Goal: Information Seeking & Learning: Learn about a topic

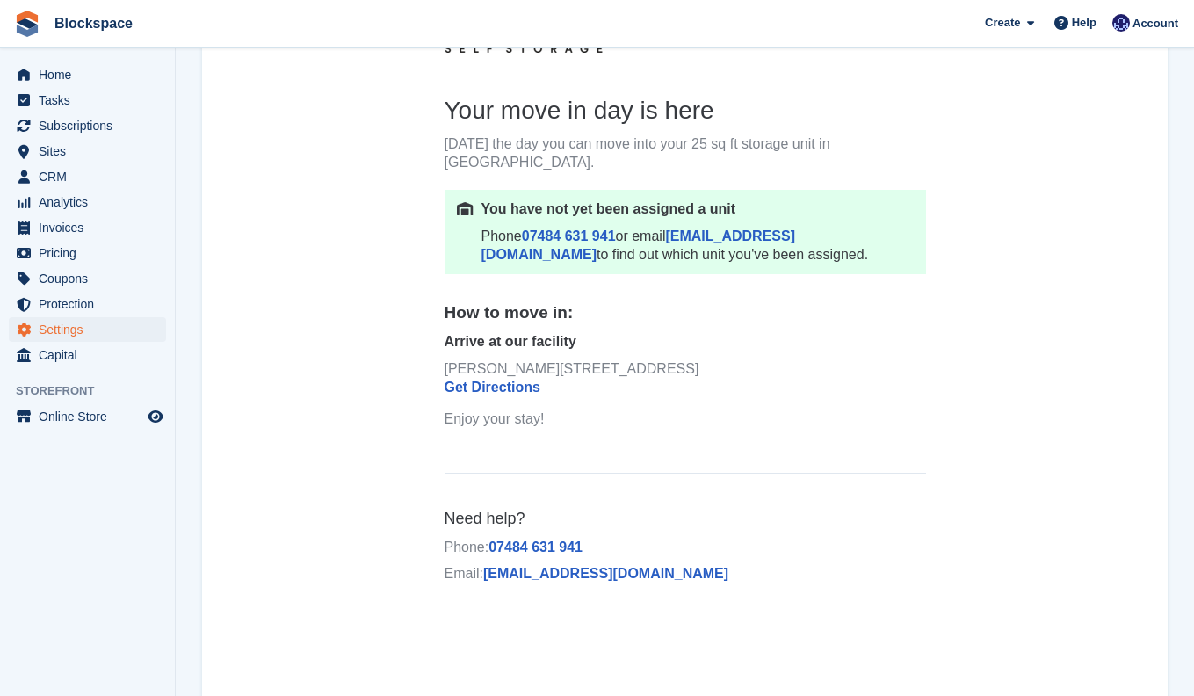
click at [988, 270] on center "Your move in day is here Today's the day you can move into your 25 sq ft storag…" at bounding box center [685, 305] width 966 height 600
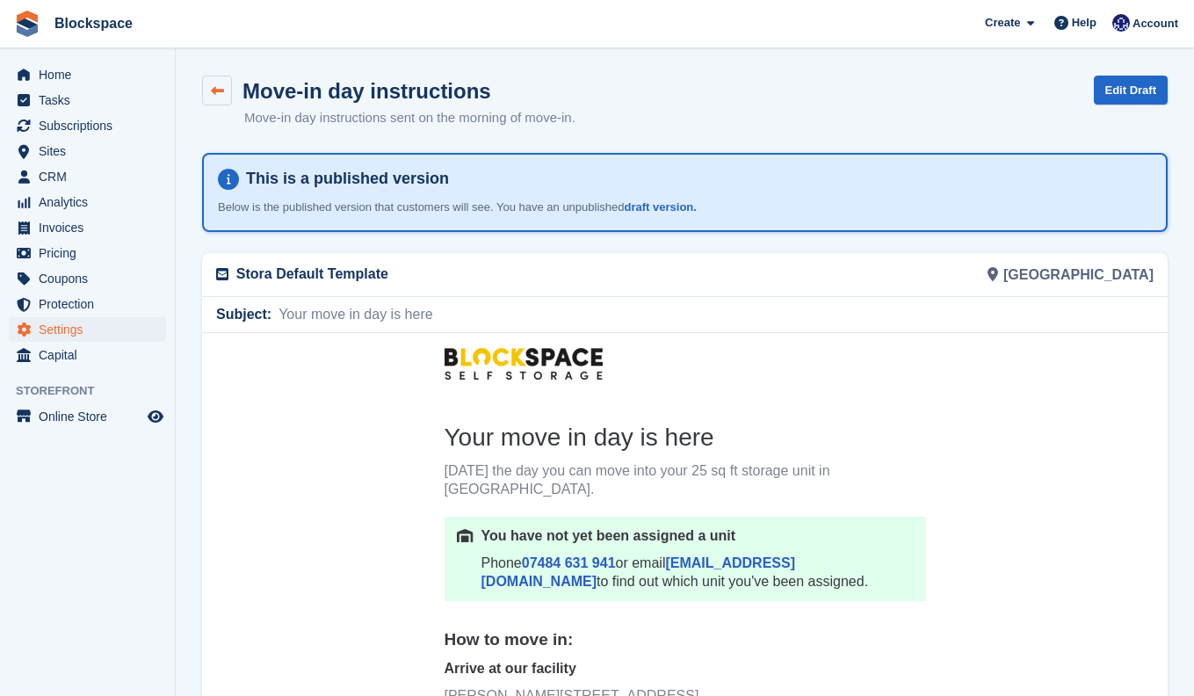
click at [222, 98] on link at bounding box center [217, 91] width 30 height 30
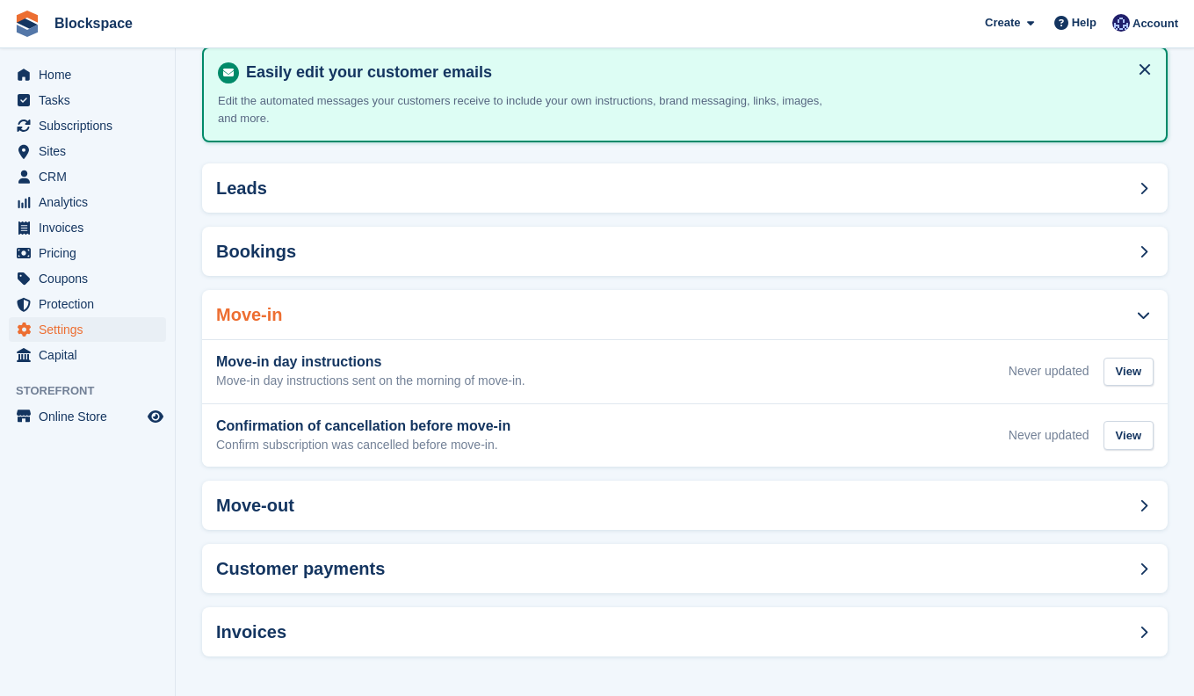
scroll to position [101, 0]
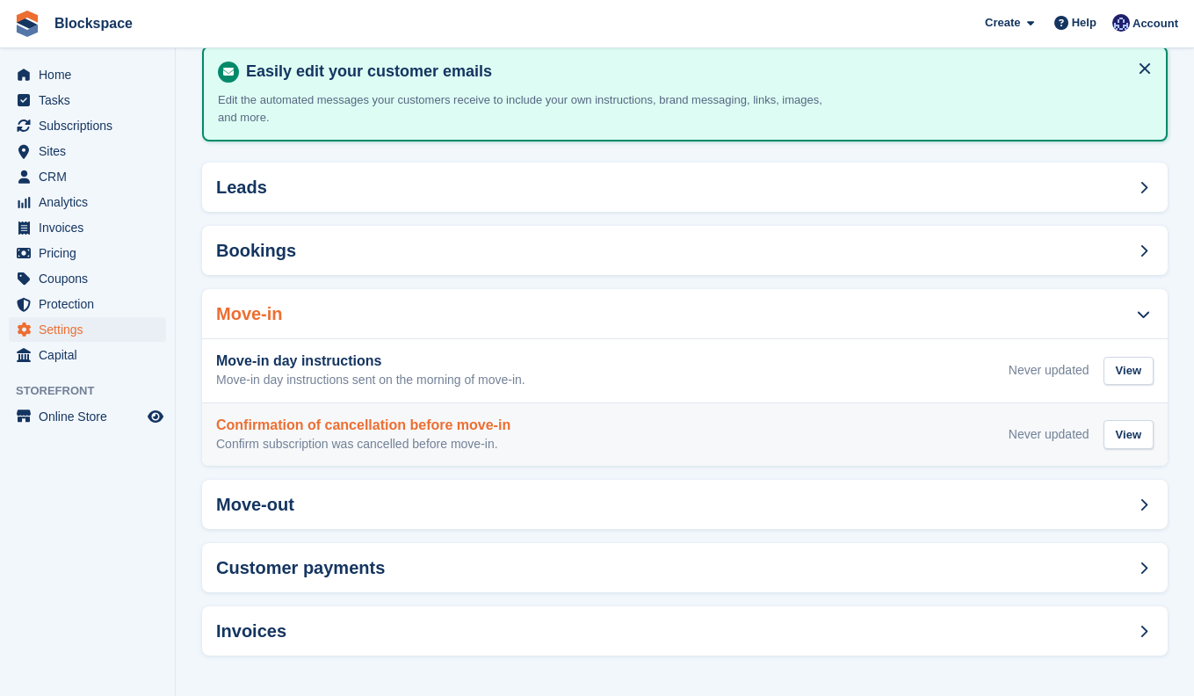
click at [608, 440] on div "Confirmation of cancellation before move-in Confirm subscription was cancelled …" at bounding box center [684, 434] width 937 height 35
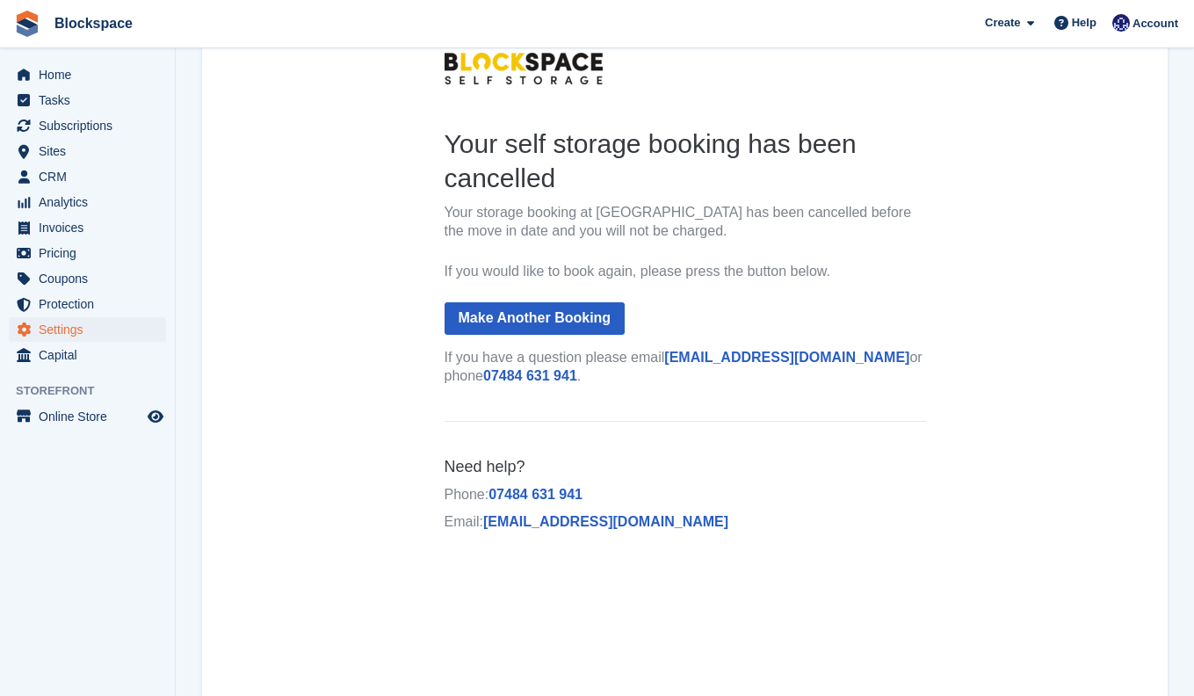
scroll to position [214, 0]
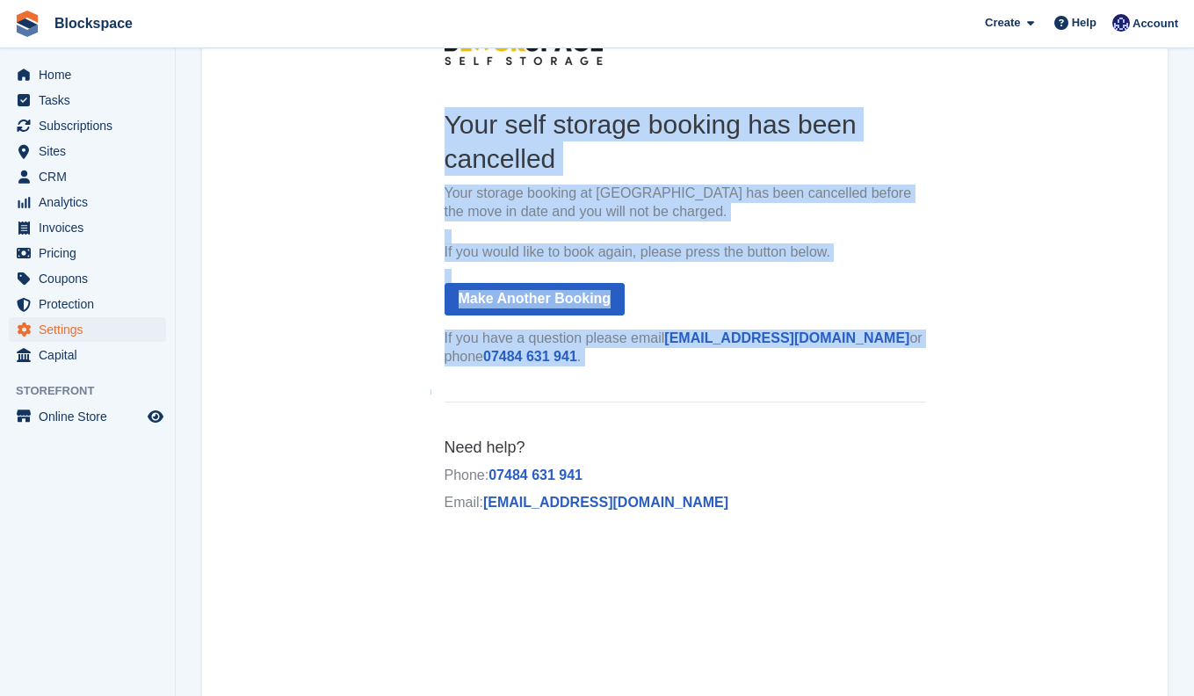
drag, startPoint x: 462, startPoint y: 127, endPoint x: 691, endPoint y: 455, distance: 399.5
click at [740, 515] on td "Your self storage booking has been cancelled Your storage booking at Exeter has…" at bounding box center [686, 306] width 510 height 456
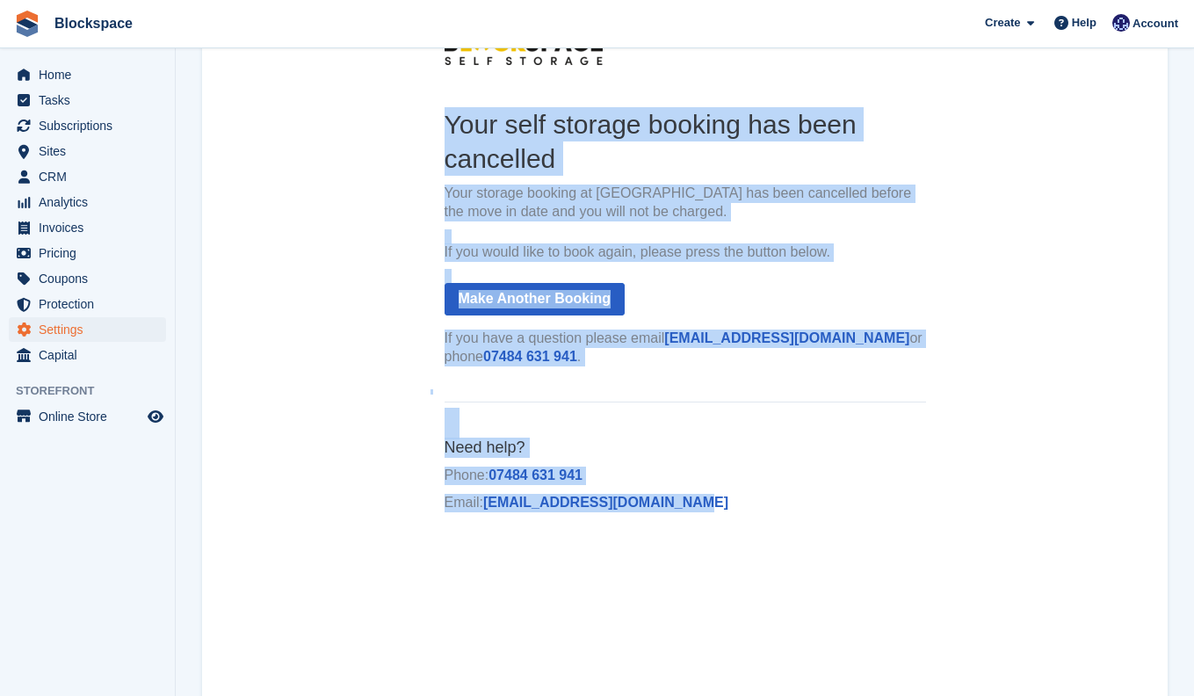
copy td "Your self storage booking has been cancelled Your storage booking at Exeter has…"
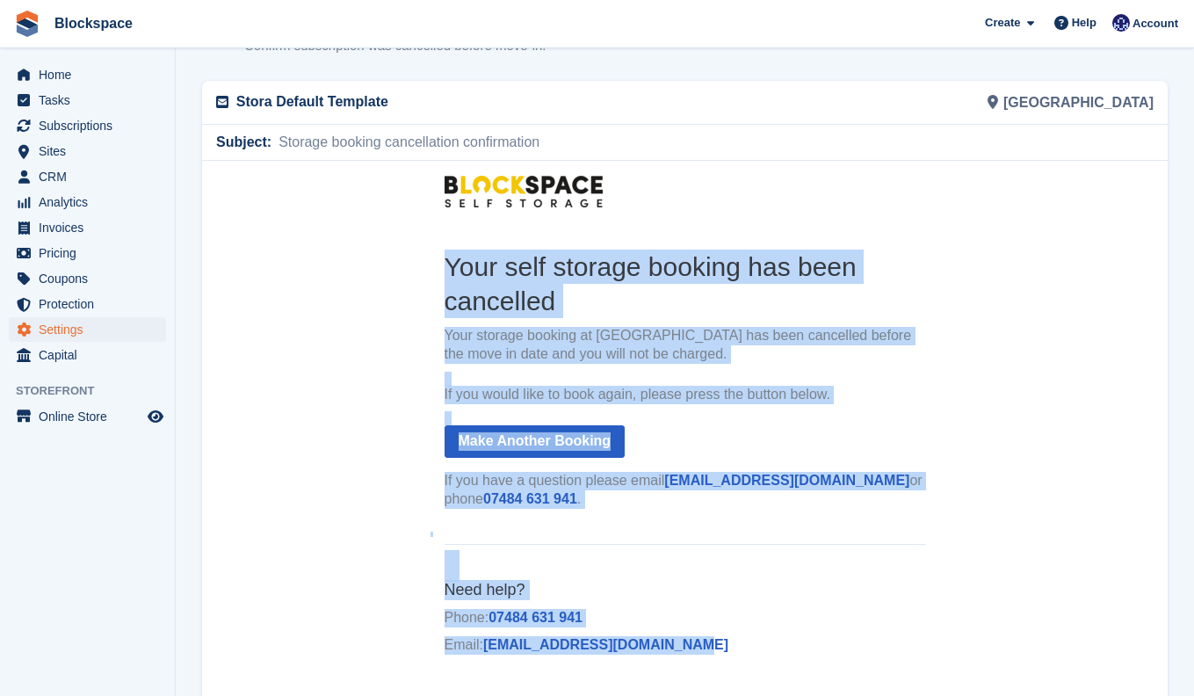
scroll to position [0, 0]
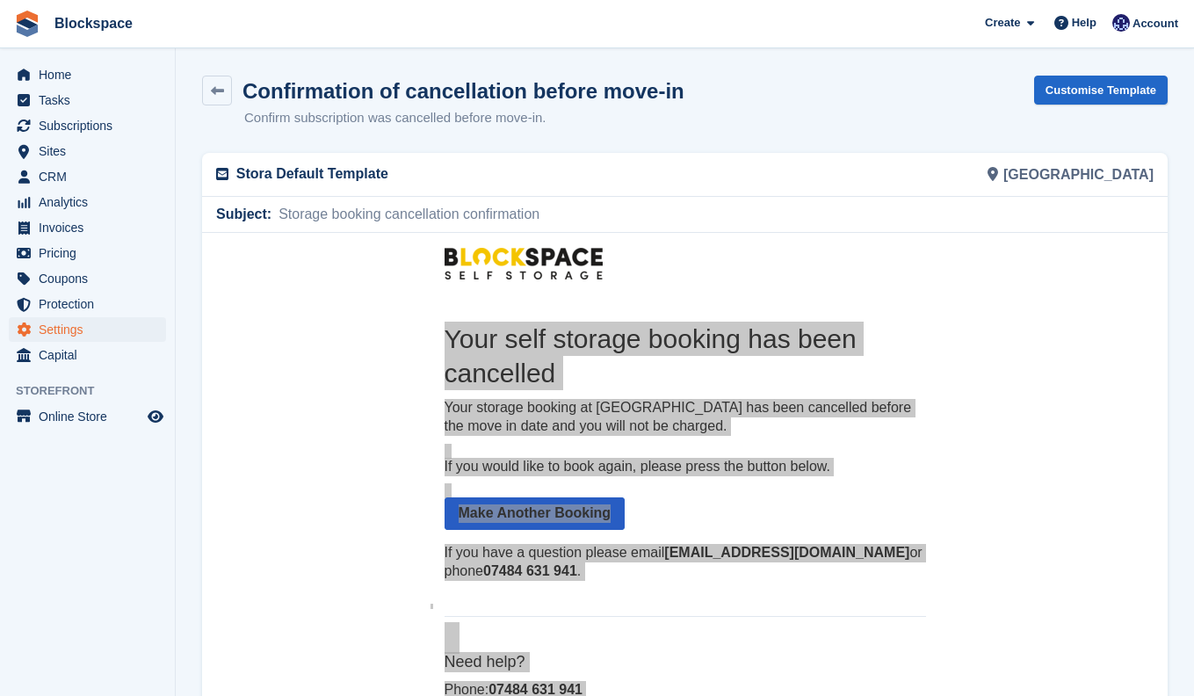
click at [228, 105] on div "Confirmation of cancellation before move-in Confirm subscription was cancelled …" at bounding box center [443, 102] width 482 height 53
click at [225, 99] on link at bounding box center [217, 91] width 30 height 30
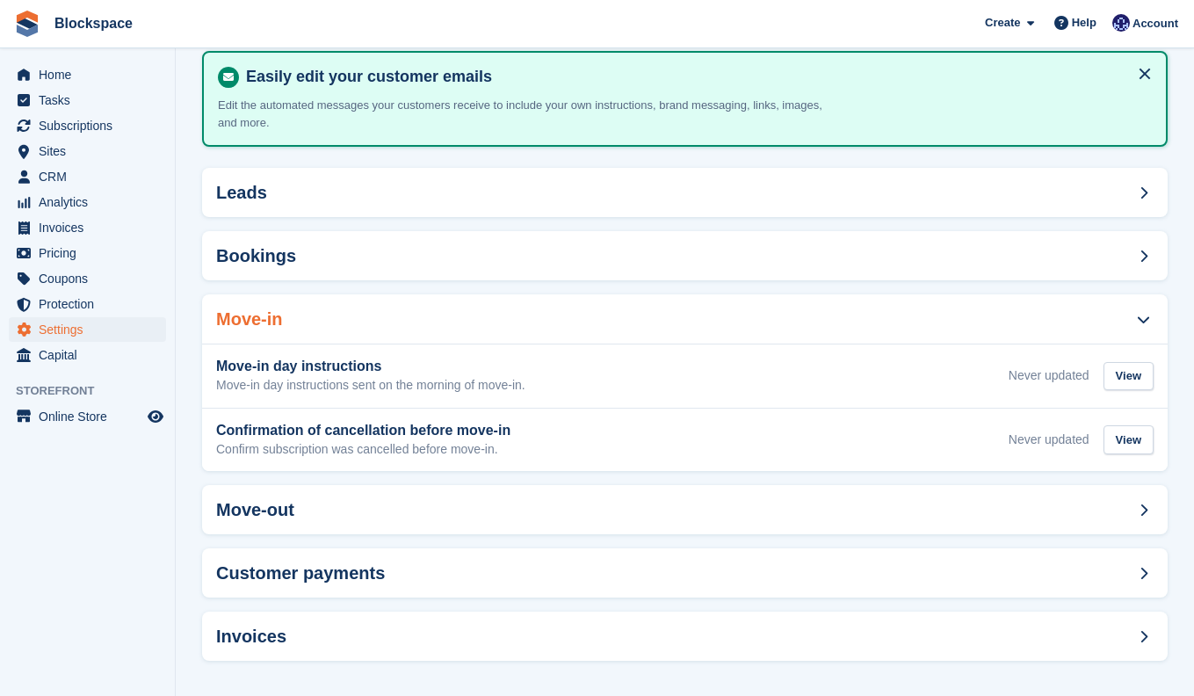
scroll to position [101, 0]
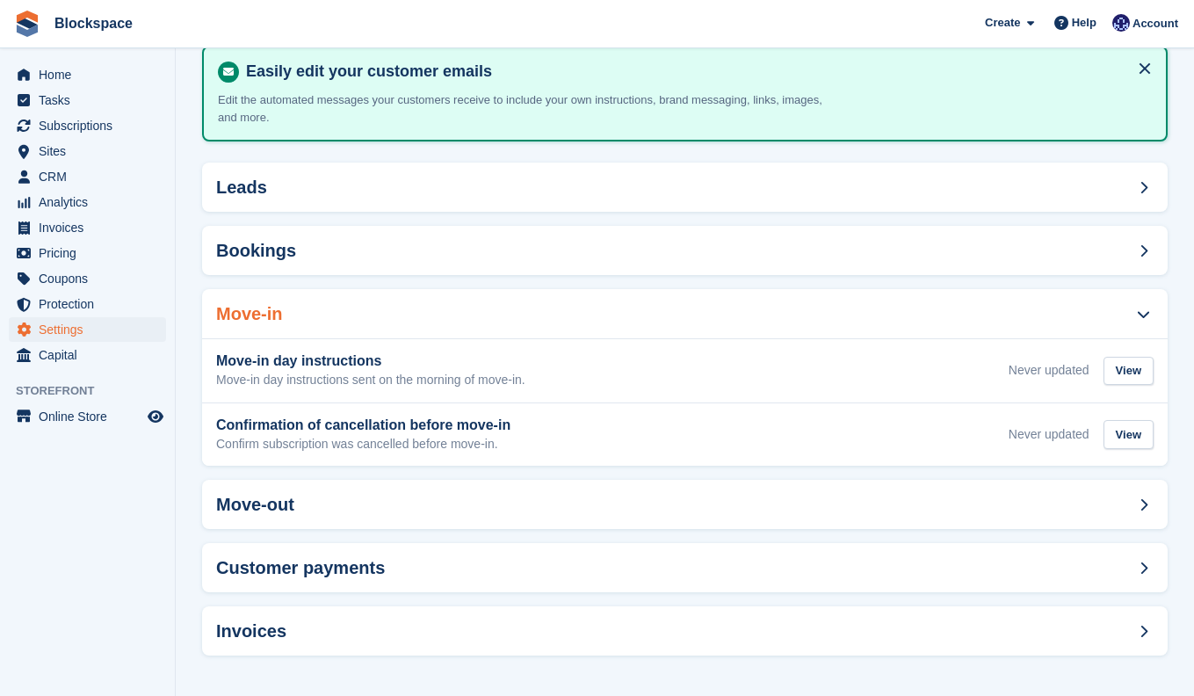
click at [1150, 306] on span at bounding box center [1143, 313] width 21 height 21
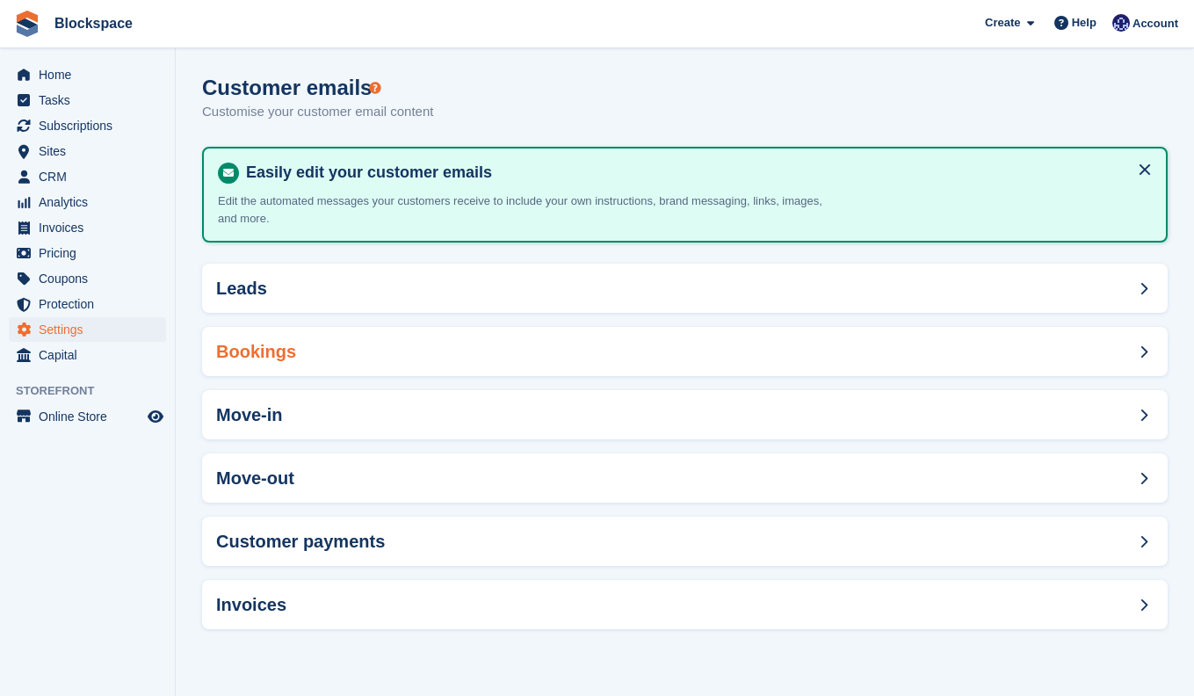
scroll to position [0, 0]
click at [623, 493] on div "Move-out" at bounding box center [685, 477] width 966 height 49
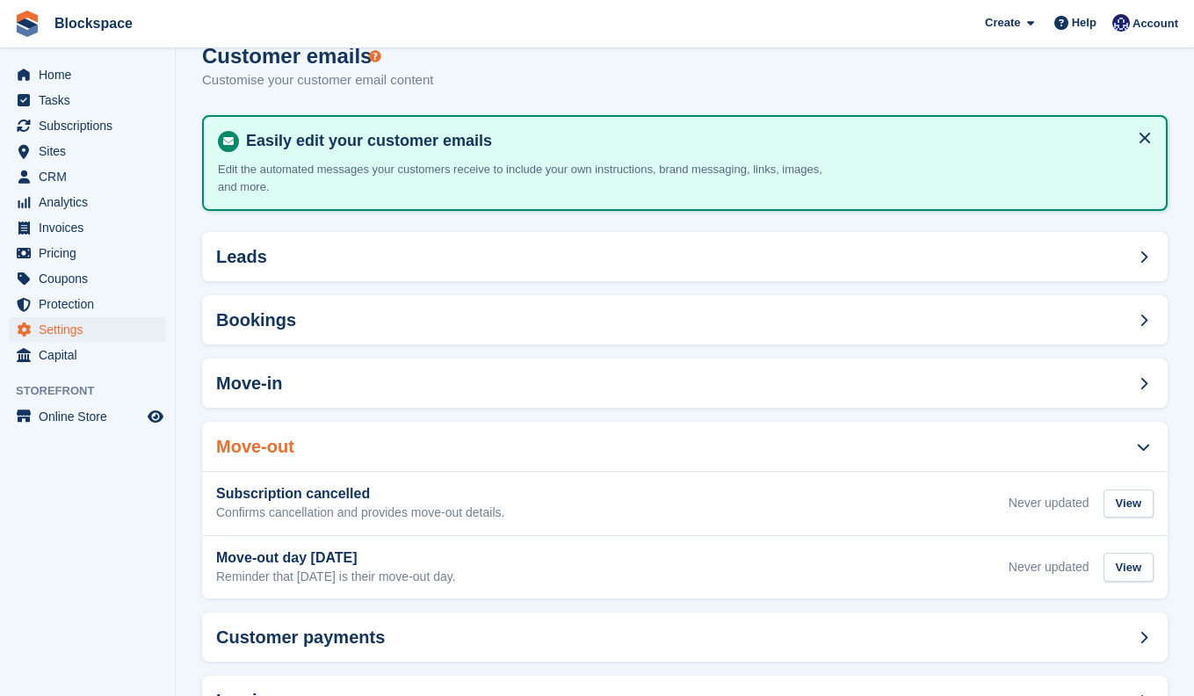
scroll to position [101, 0]
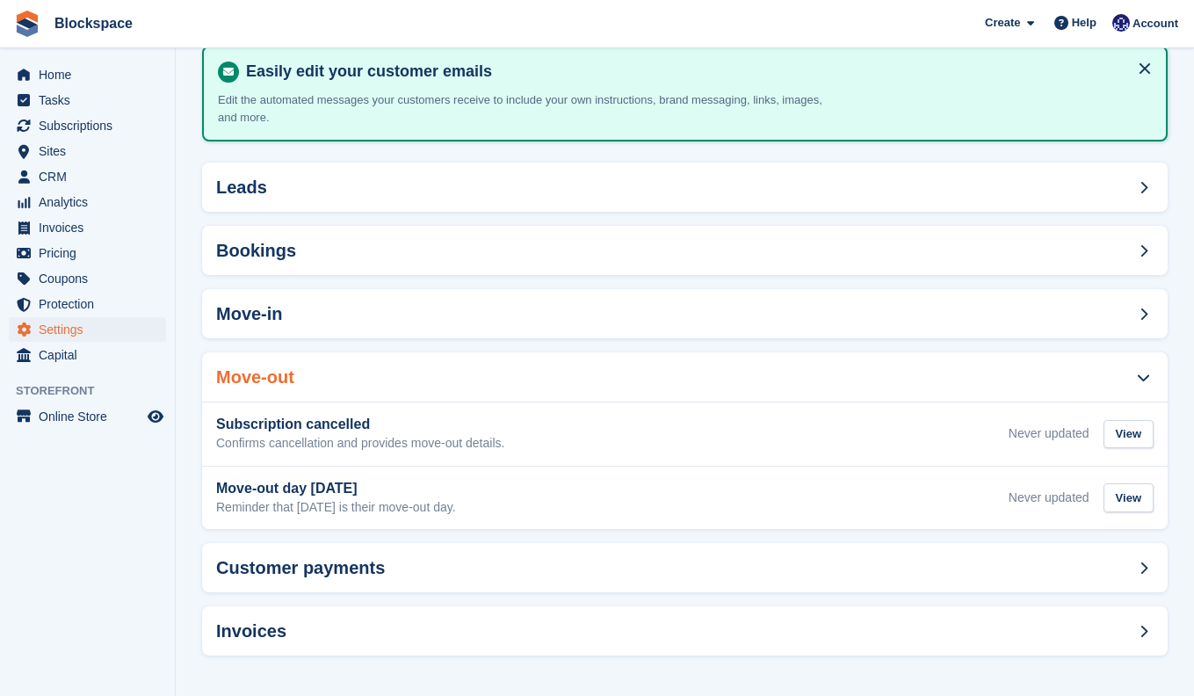
click at [334, 374] on div "Move-out" at bounding box center [685, 376] width 966 height 49
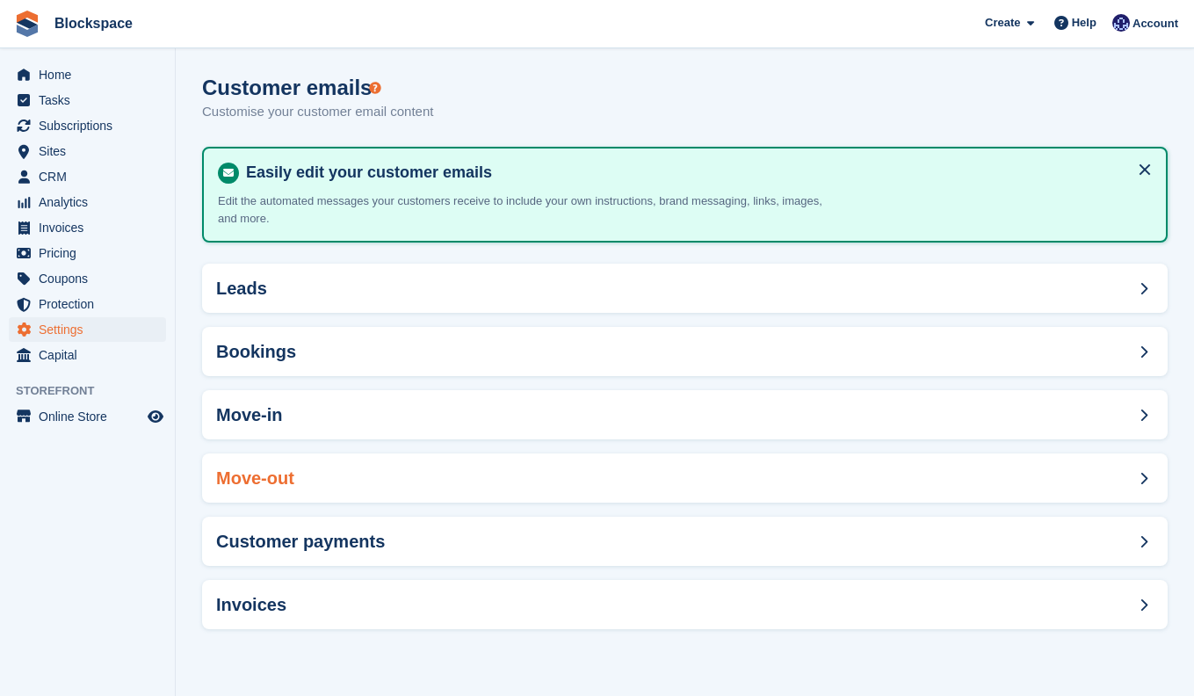
scroll to position [0, 0]
click at [438, 547] on div "Customer payments" at bounding box center [685, 541] width 966 height 49
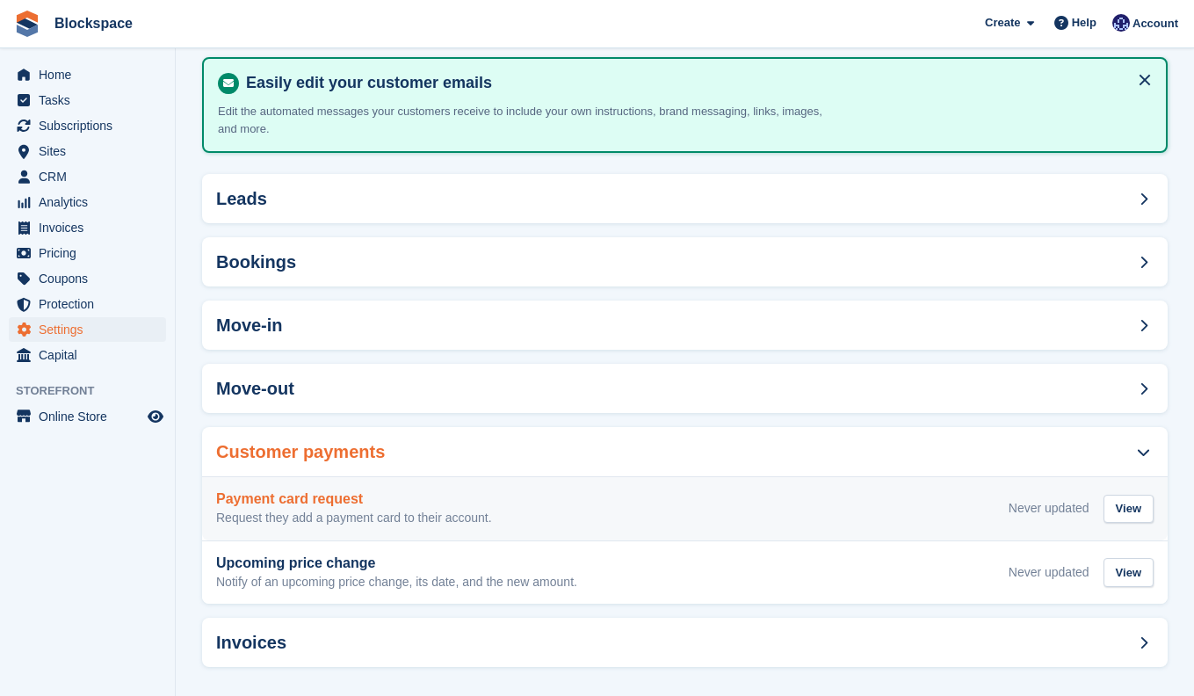
scroll to position [101, 0]
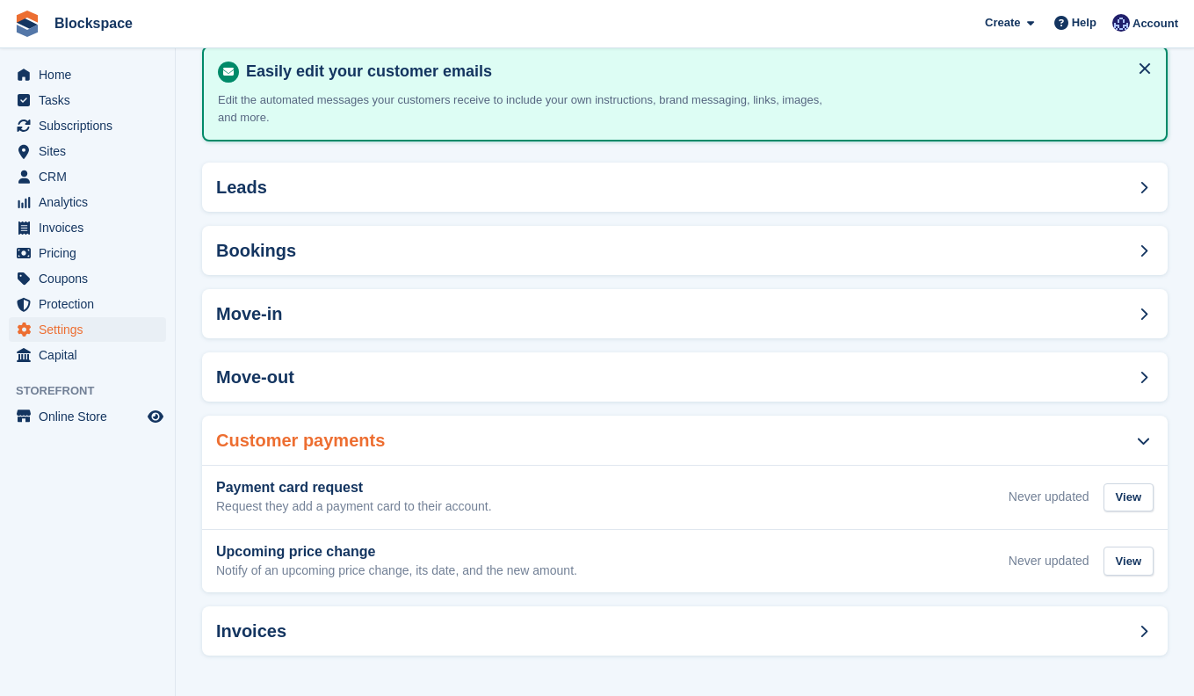
click at [494, 450] on div "Customer payments" at bounding box center [685, 440] width 966 height 49
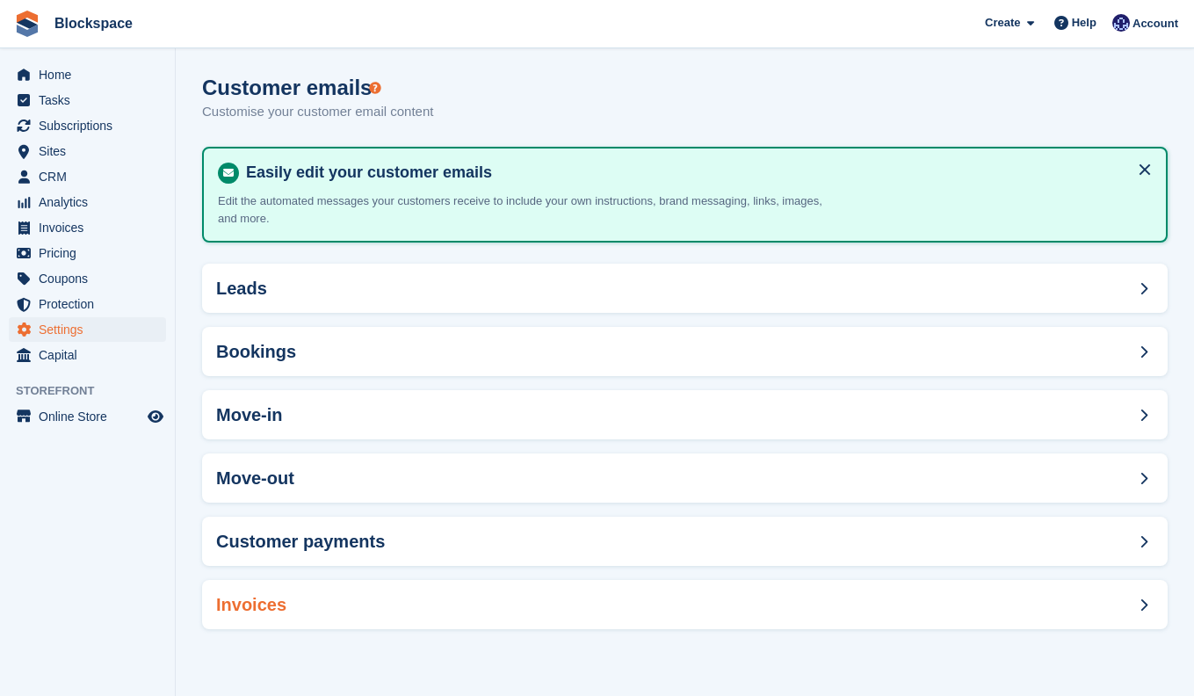
click at [392, 598] on div "Invoices" at bounding box center [685, 604] width 966 height 49
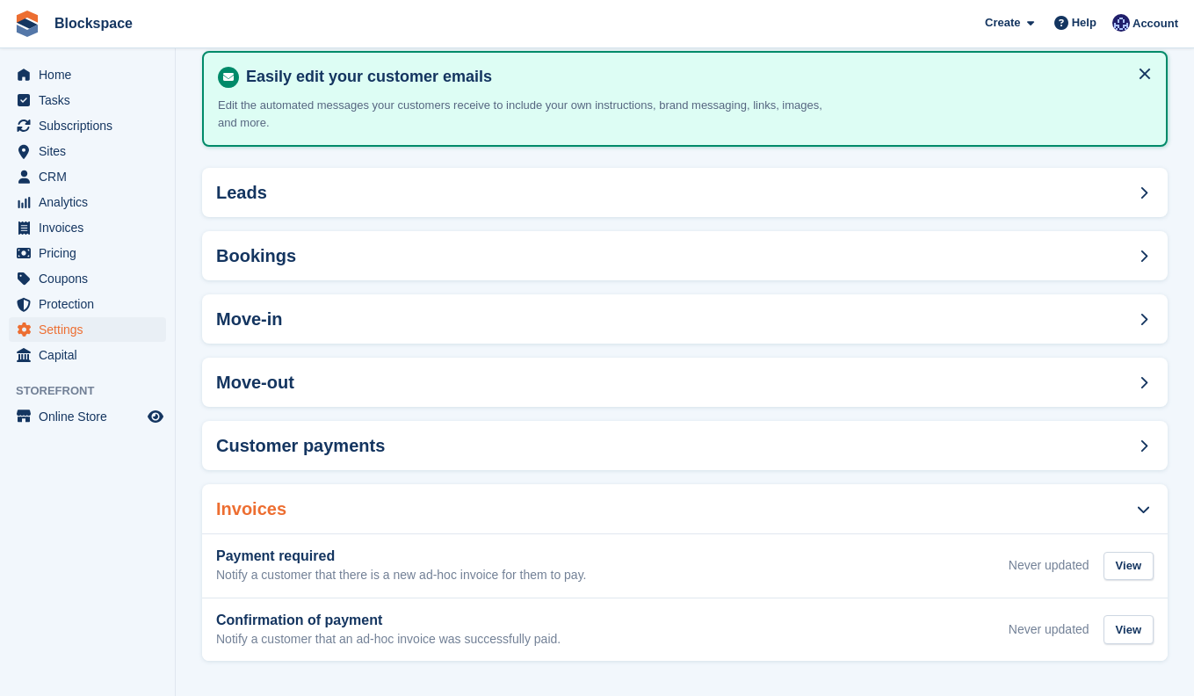
scroll to position [101, 0]
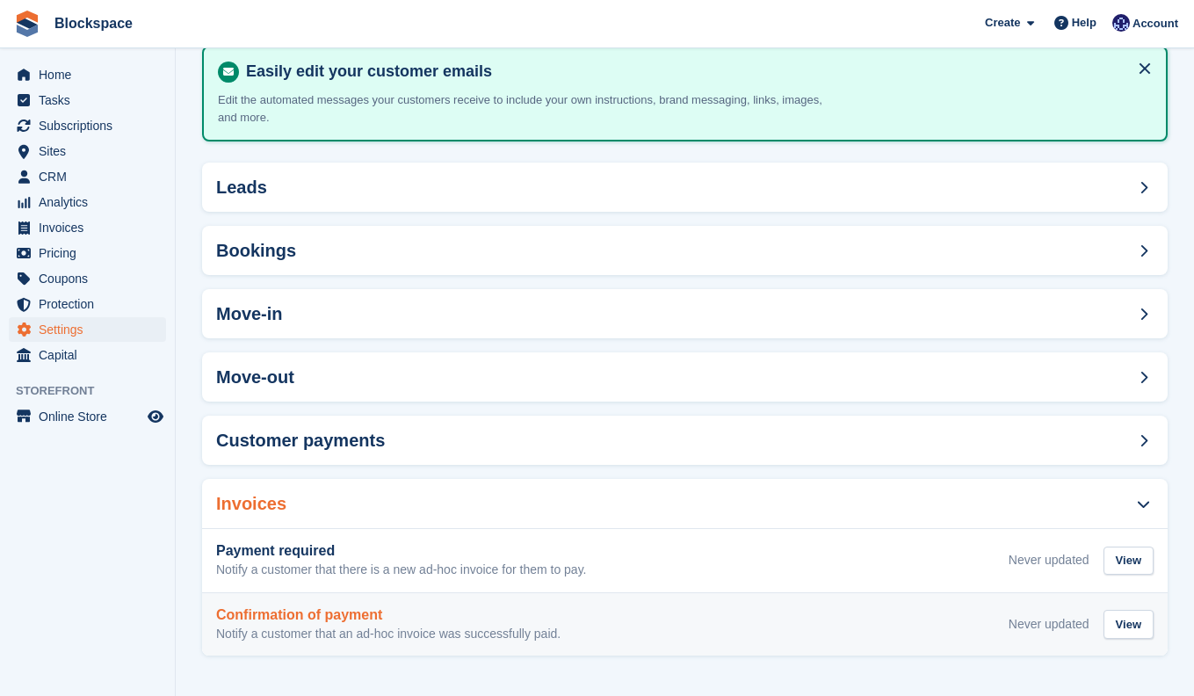
click at [461, 613] on h3 "Confirmation of payment" at bounding box center [388, 615] width 344 height 16
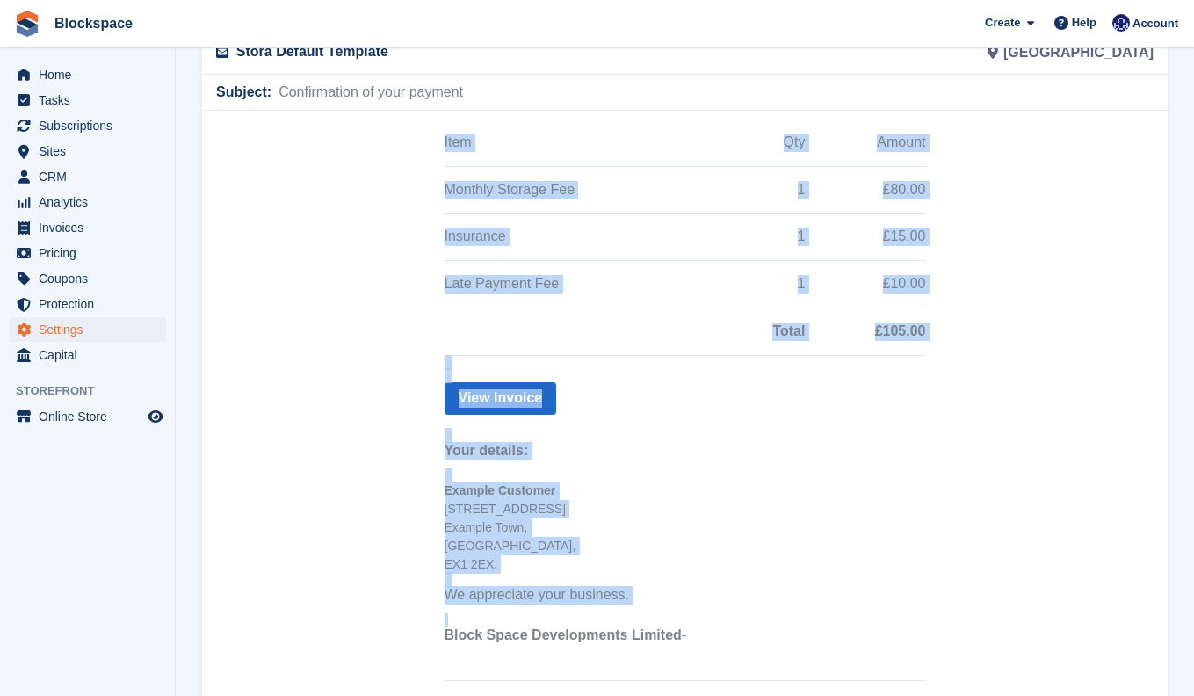
scroll to position [280, 0]
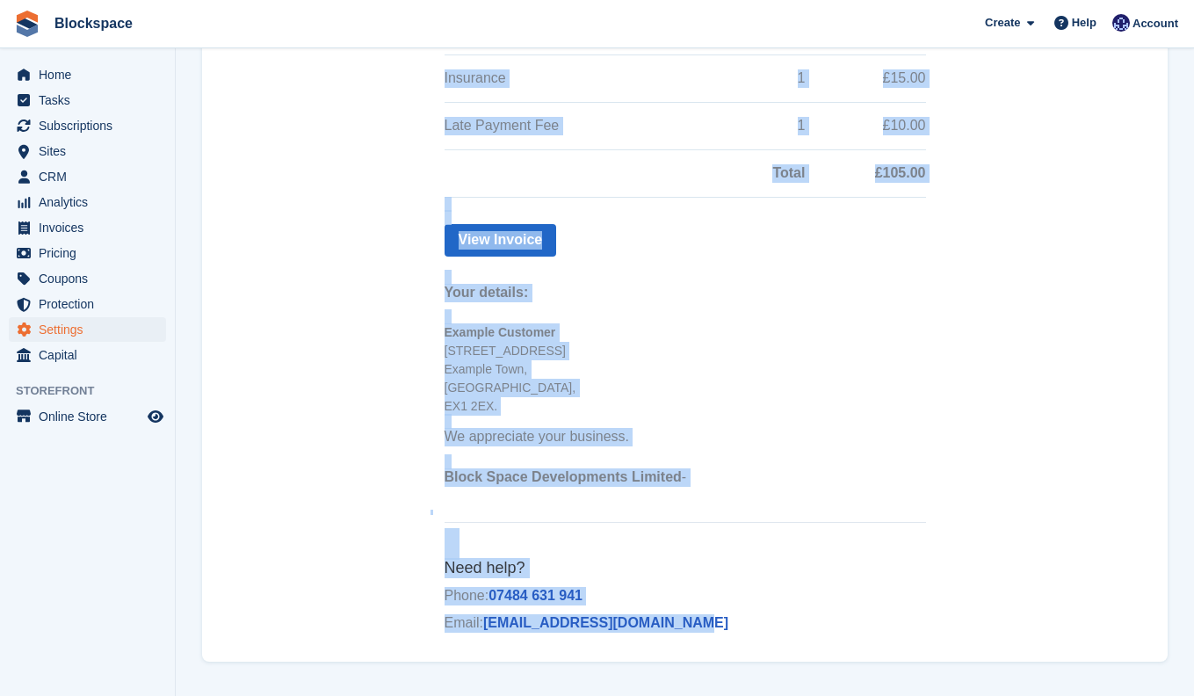
drag, startPoint x: 434, startPoint y: 49, endPoint x: 741, endPoint y: 639, distance: 664.5
click at [741, 639] on td "Your invoice was successfully paid. Invoice summary: Item Qty Amount Monthly St…" at bounding box center [686, 246] width 510 height 819
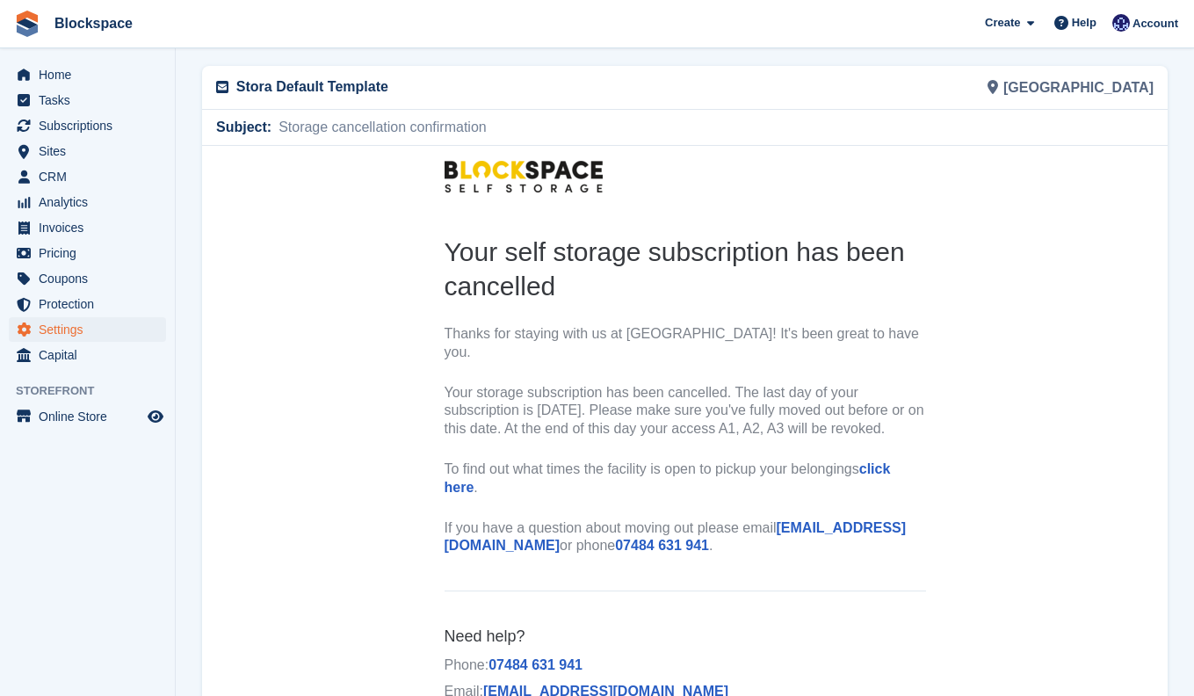
scroll to position [156, 0]
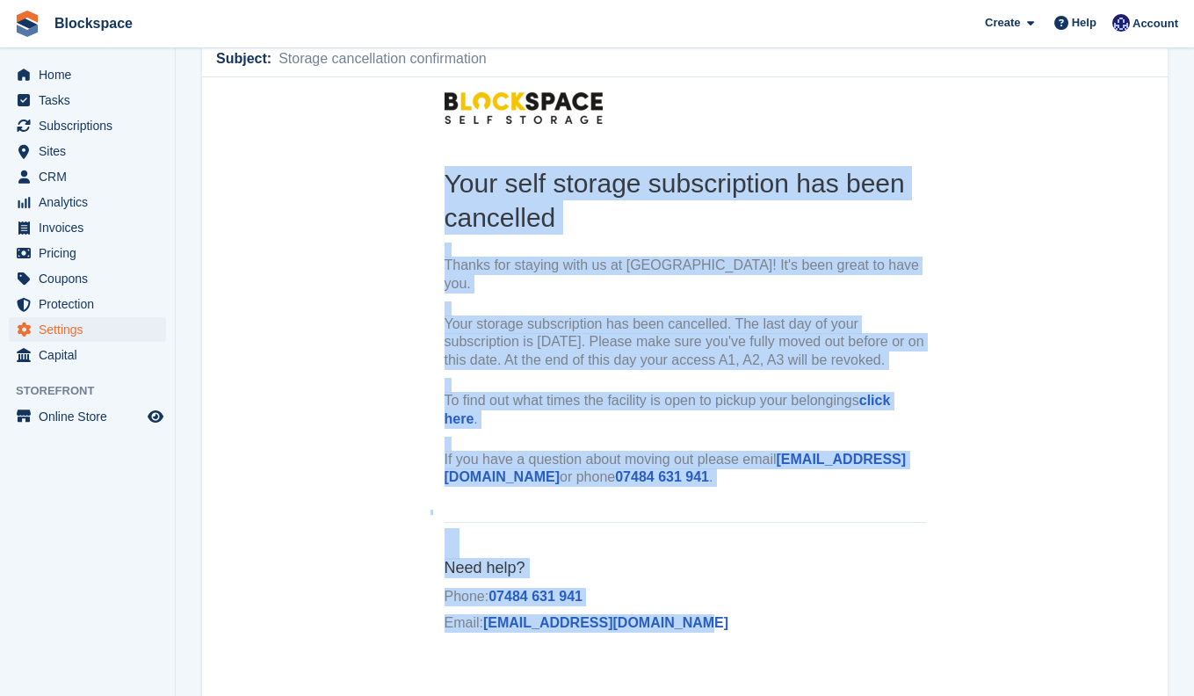
drag, startPoint x: 445, startPoint y: 175, endPoint x: 711, endPoint y: 616, distance: 515.2
click at [712, 619] on td "Your self storage subscription has been cancelled Thanks for staying with us at…" at bounding box center [686, 396] width 510 height 518
copy td "Your self storage subscription has been cancelled Thanks for staying with us at…"
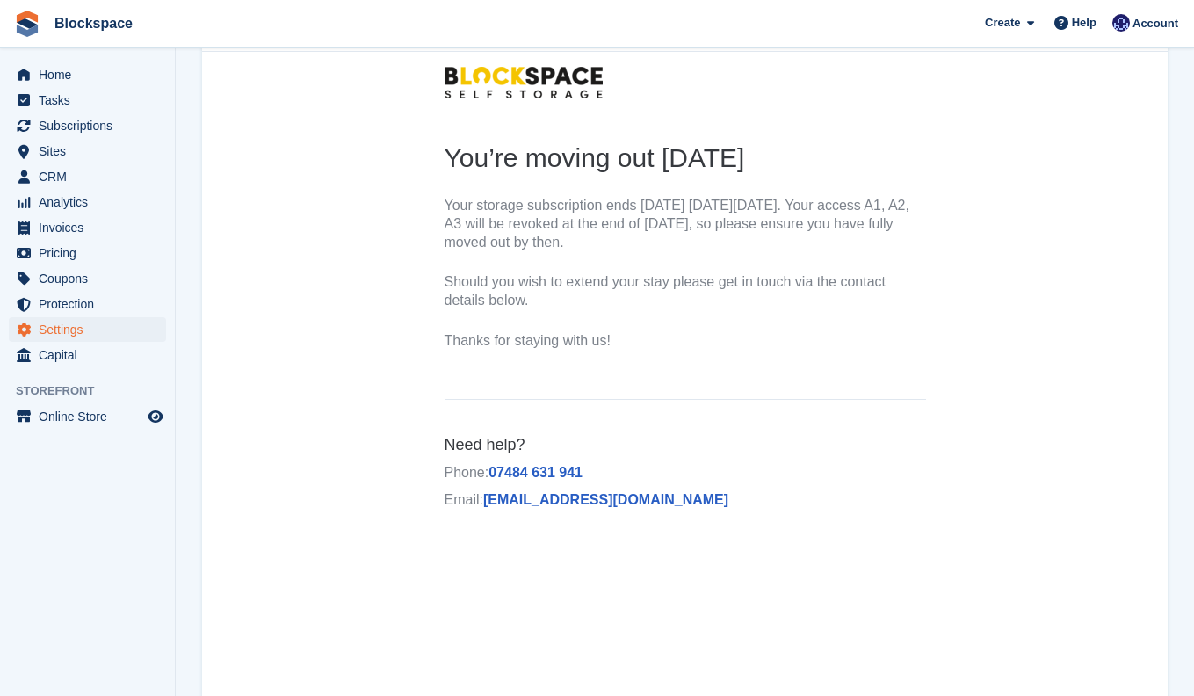
scroll to position [159, 0]
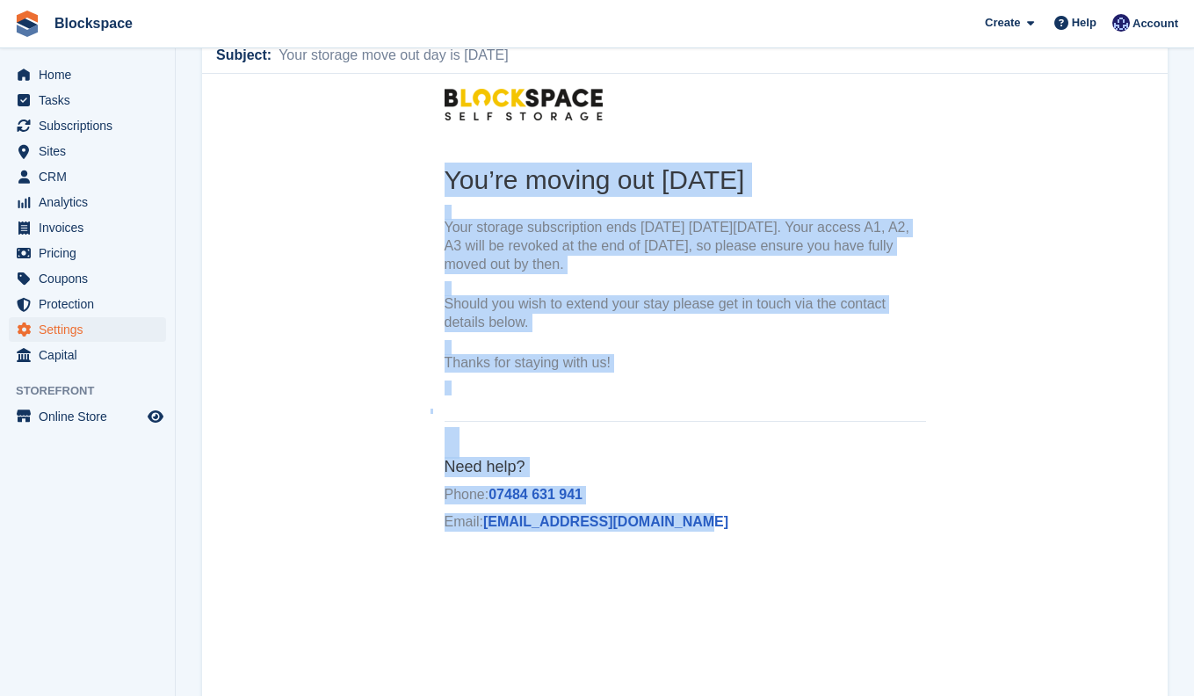
drag, startPoint x: 442, startPoint y: 184, endPoint x: 754, endPoint y: 518, distance: 457.5
click at [754, 518] on td "You’re moving out tomorrow Your storage subscription ends tomorrow on Thursday,…" at bounding box center [686, 344] width 510 height 420
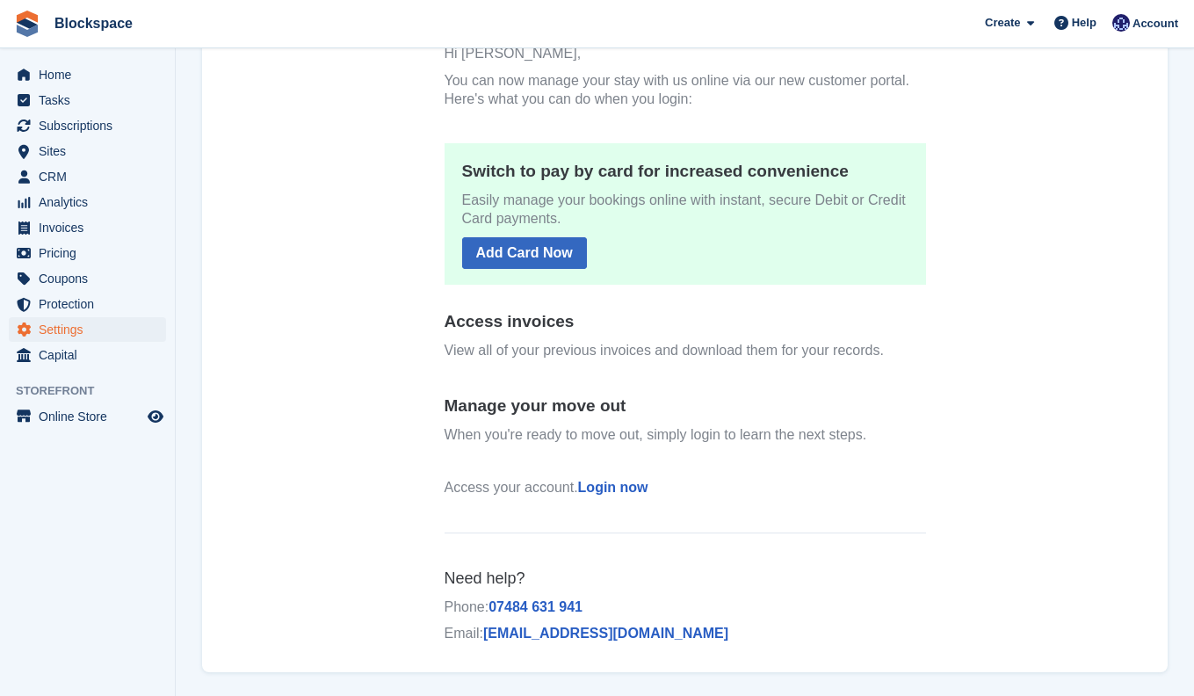
scroll to position [280, 0]
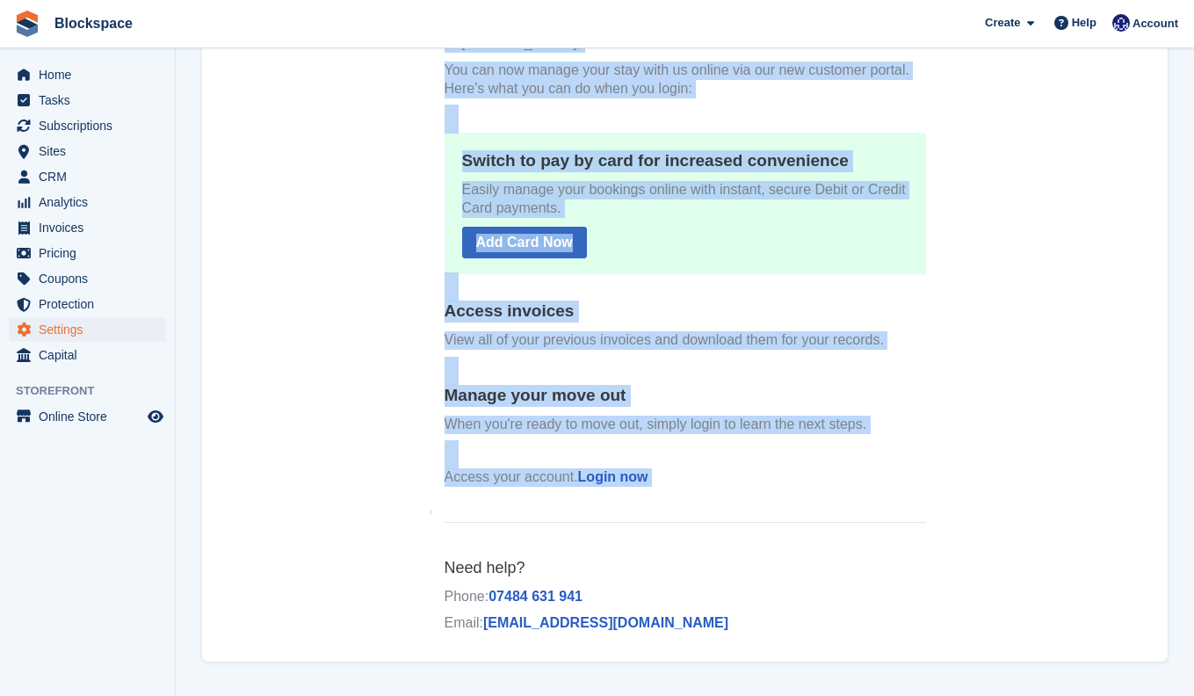
drag, startPoint x: 422, startPoint y: 50, endPoint x: 691, endPoint y: 642, distance: 650.4
click at [691, 642] on center "Hi [PERSON_NAME], You can now manage your stay with us online via our new custo…" at bounding box center [685, 301] width 966 height 710
copy center "Hi [PERSON_NAME], You can now manage your stay with us online via our new custo…"
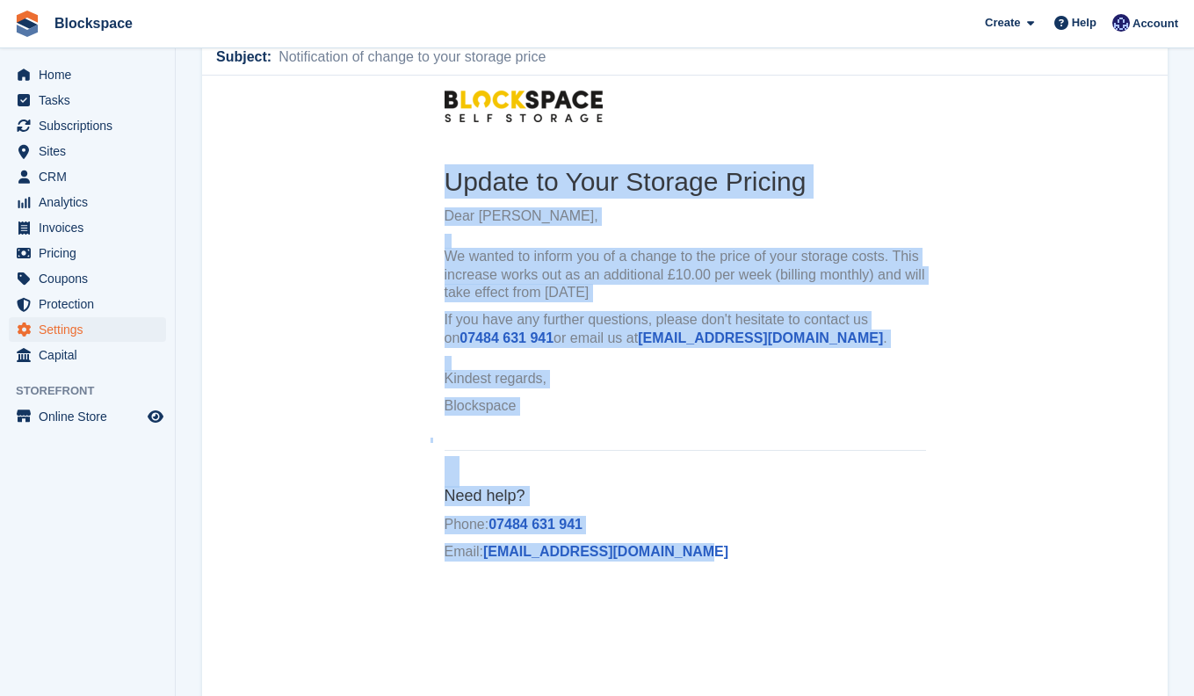
scroll to position [196, 0]
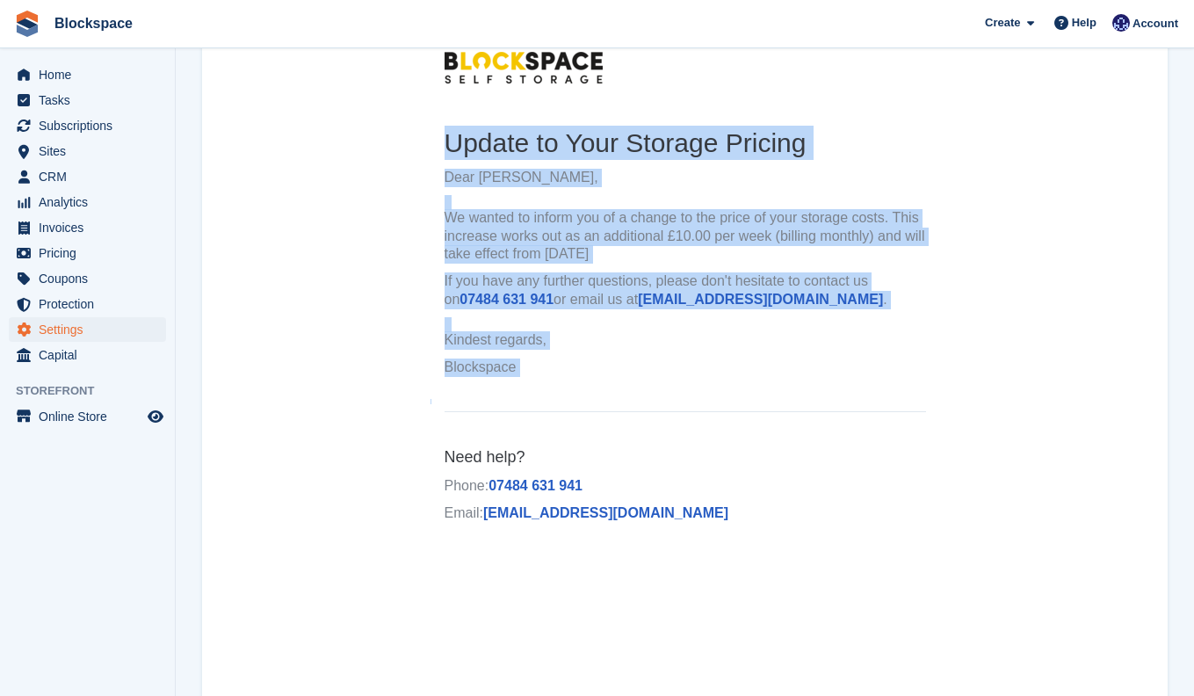
drag, startPoint x: 441, startPoint y: 137, endPoint x: 696, endPoint y: 539, distance: 476.3
click at [696, 539] on td "Update to Your Storage Pricing Dear John Doe, We wanted to inform you of a chan…" at bounding box center [686, 320] width 510 height 447
copy td "Update to Your Storage Pricing Dear John Doe, We wanted to inform you of a chan…"
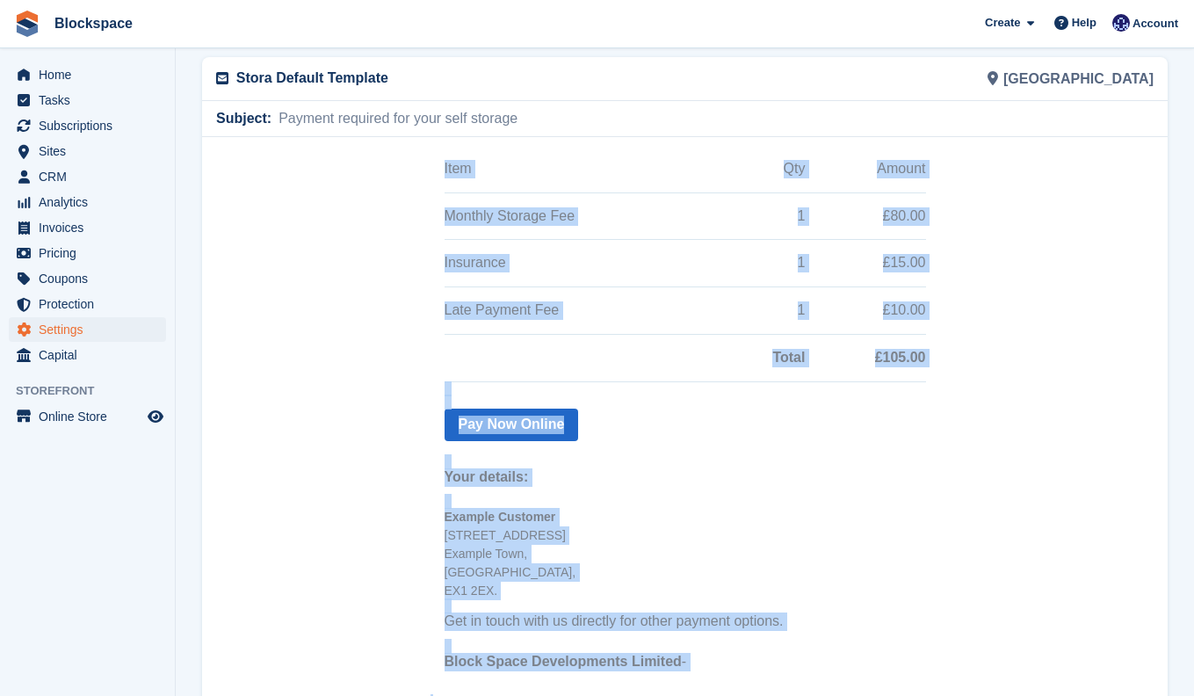
scroll to position [280, 0]
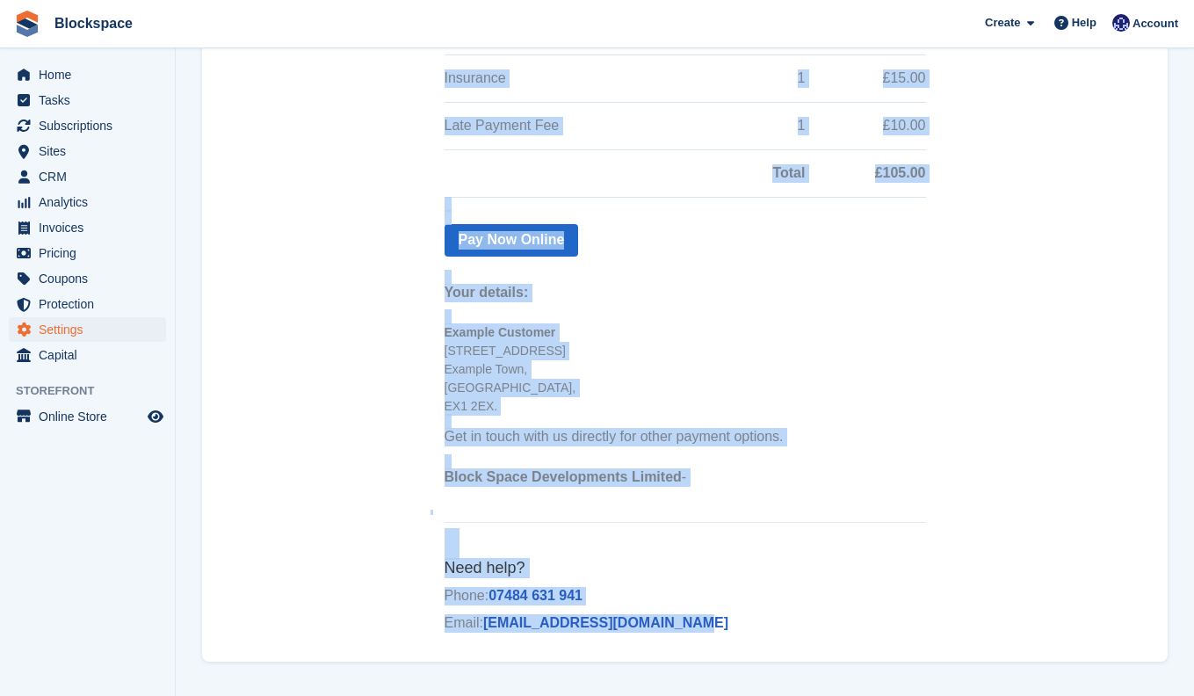
drag, startPoint x: 473, startPoint y: 63, endPoint x: 732, endPoint y: 621, distance: 615.2
click at [732, 622] on td "You have a new invoice. Invoice summary: Item Qty Amount Monthly Storage Fee 1 …" at bounding box center [686, 246] width 510 height 819
copy td "You have a new invoice. Invoice summary: Item Qty Amount Monthly Storage Fee 1 …"
